Goal: Book appointment/travel/reservation

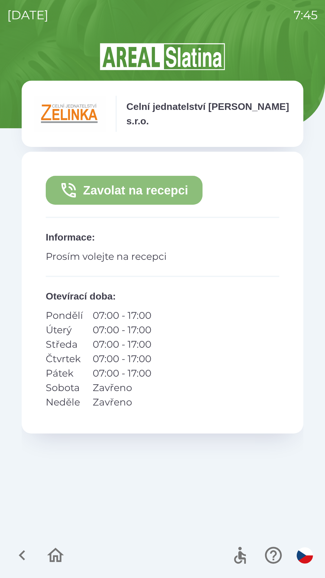
click at [126, 192] on button "Zavolat na recepci" at bounding box center [124, 190] width 157 height 29
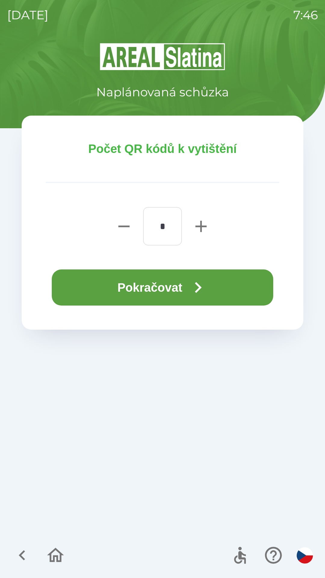
click at [159, 288] on button "Pokračovat" at bounding box center [162, 287] width 221 height 36
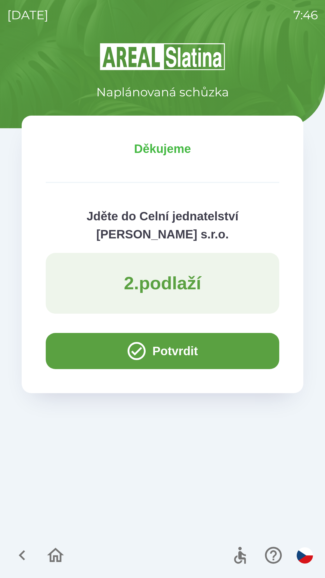
click at [49, 552] on icon "button" at bounding box center [55, 555] width 20 height 20
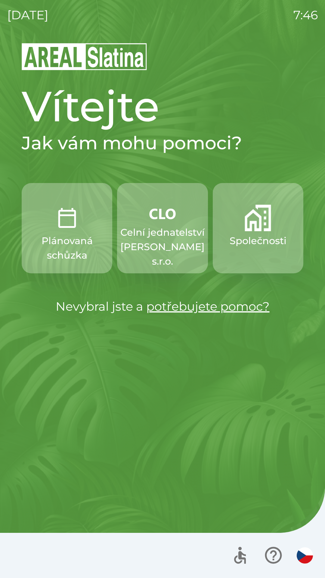
click at [263, 231] on img "button" at bounding box center [258, 218] width 26 height 26
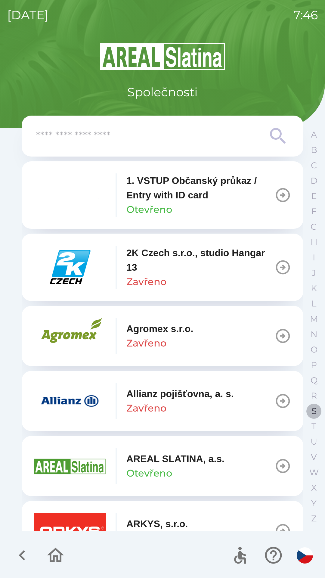
click at [313, 404] on button "S" at bounding box center [313, 410] width 15 height 15
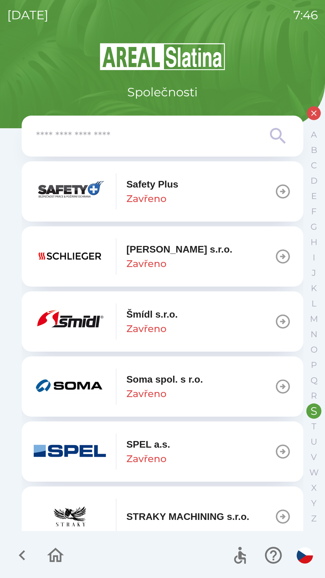
click at [128, 324] on p "Zavřeno" at bounding box center [146, 328] width 40 height 14
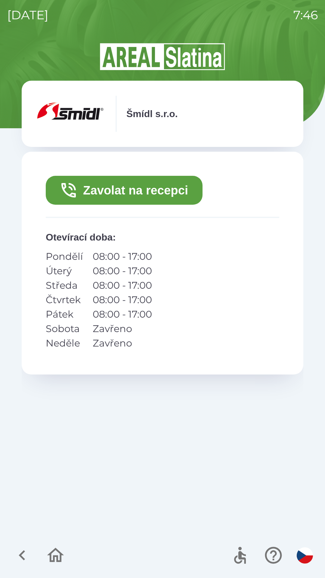
click at [134, 190] on button "Zavolat na recepci" at bounding box center [124, 190] width 157 height 29
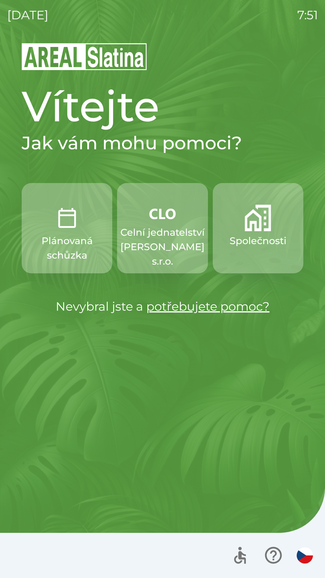
click at [151, 225] on p "Celní jednatelství [PERSON_NAME] s.r.o." at bounding box center [162, 246] width 84 height 43
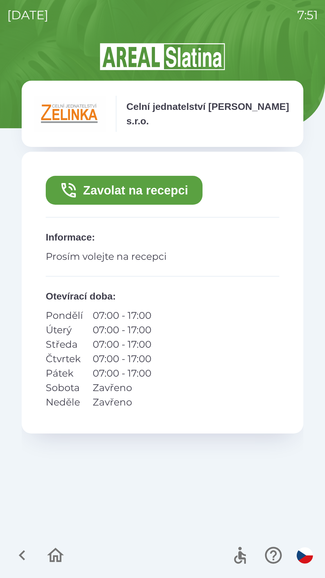
click at [120, 182] on button "Zavolat na recepci" at bounding box center [124, 190] width 157 height 29
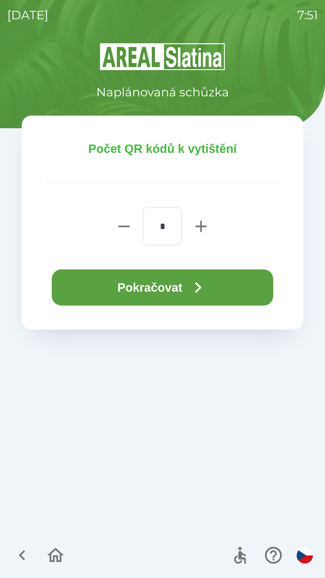
click at [152, 287] on button "Pokračovat" at bounding box center [162, 287] width 221 height 36
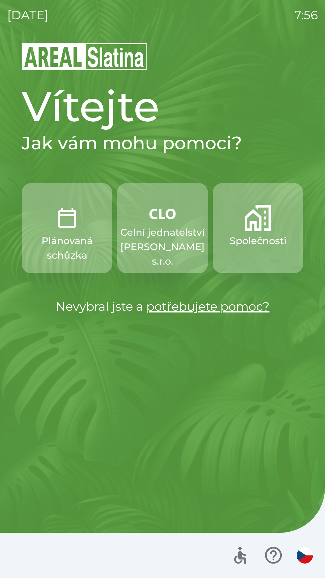
click at [165, 241] on p "Celní jednatelství [PERSON_NAME] s.r.o." at bounding box center [162, 246] width 84 height 43
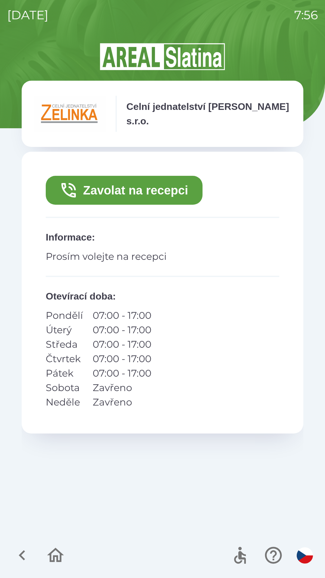
click at [146, 188] on button "Zavolat na recepci" at bounding box center [124, 190] width 157 height 29
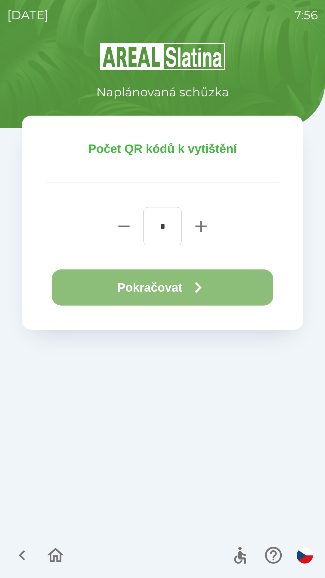
click at [147, 283] on button "Pokračovat" at bounding box center [162, 287] width 221 height 36
